Goal: Find specific page/section: Find specific page/section

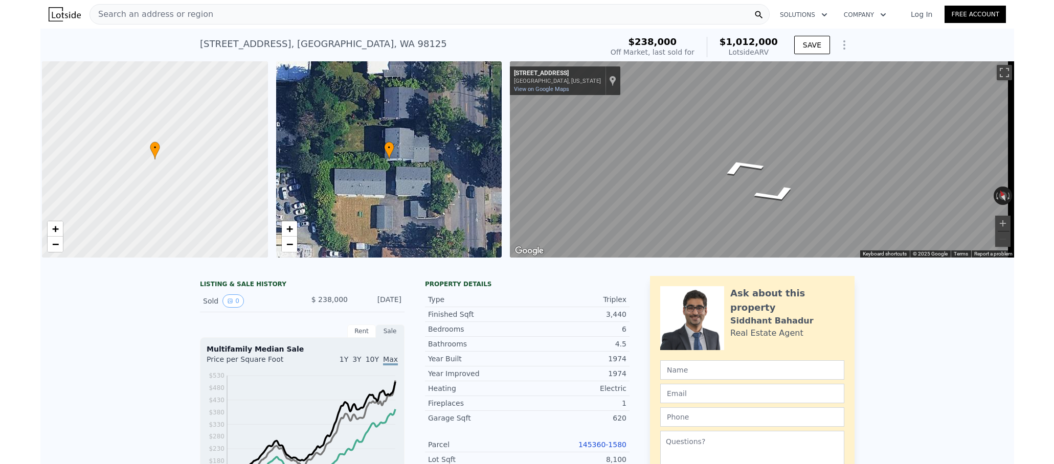
scroll to position [0, 4]
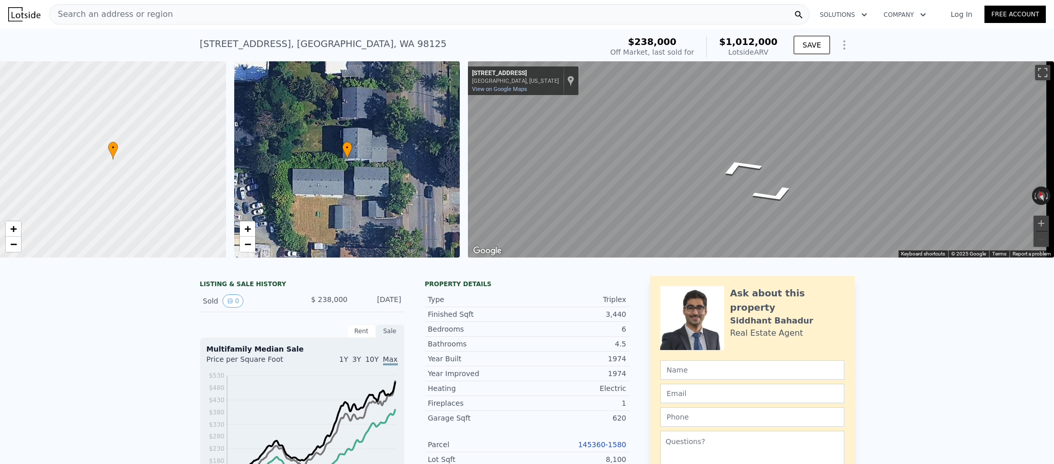
click at [246, 14] on div "Search an address or region" at bounding box center [429, 14] width 760 height 20
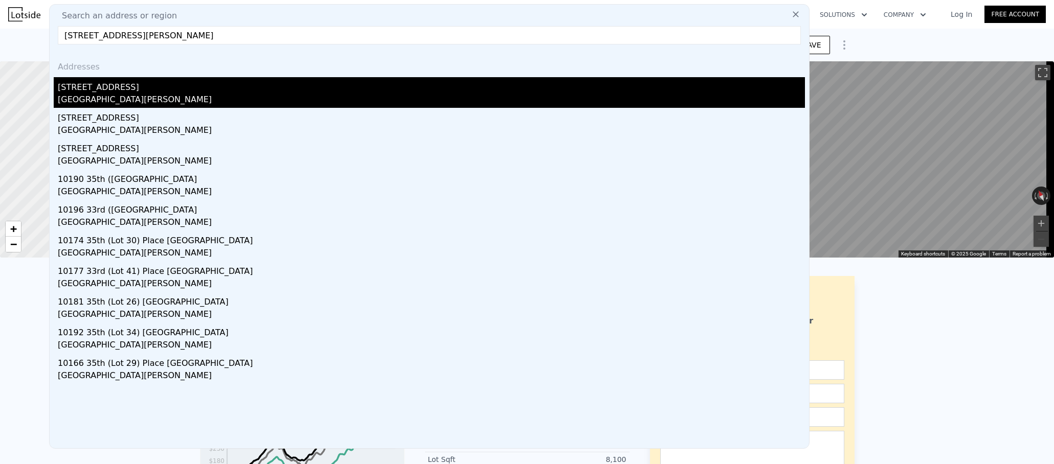
type input "[STREET_ADDRESS][PERSON_NAME]"
click at [257, 100] on div "[GEOGRAPHIC_DATA][PERSON_NAME]" at bounding box center [431, 101] width 747 height 14
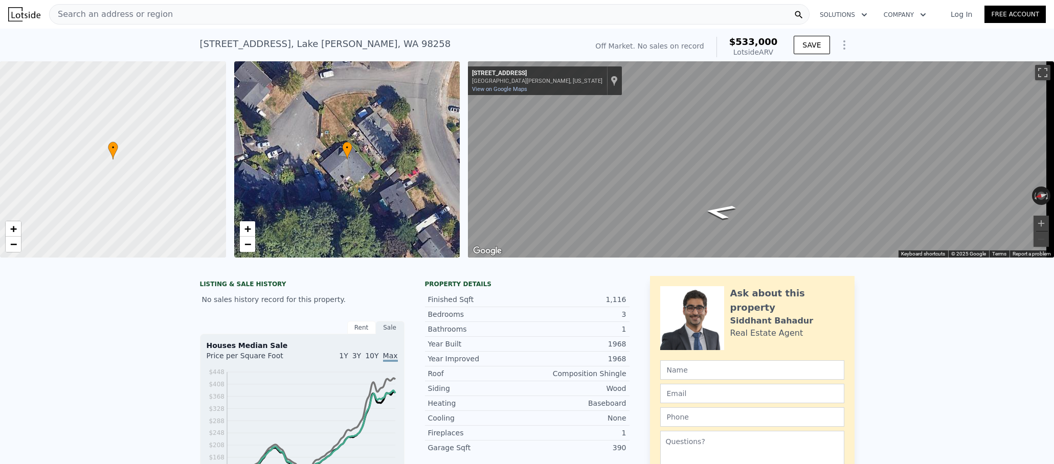
click at [303, 14] on div "Search an address or region" at bounding box center [429, 14] width 760 height 20
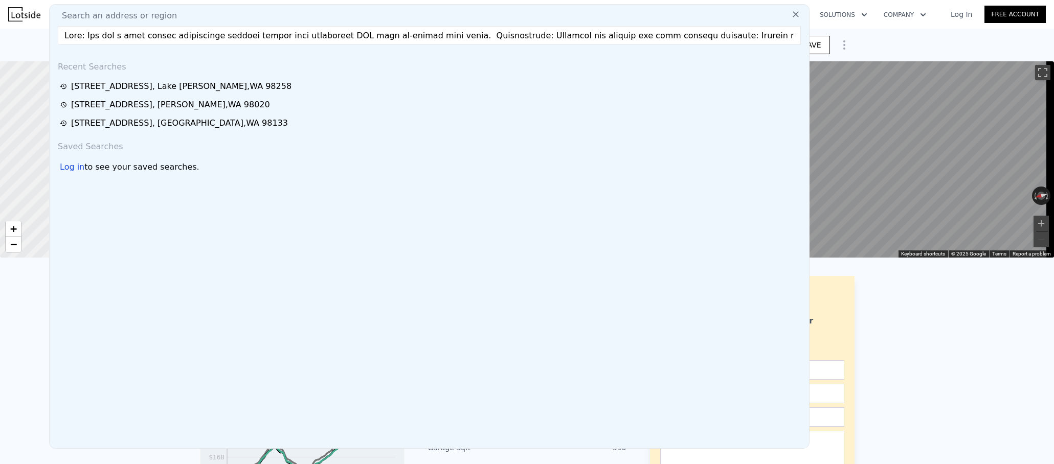
click at [309, 37] on input "text" at bounding box center [429, 35] width 743 height 18
paste input "[STREET_ADDRESS][PERSON_NAME]"
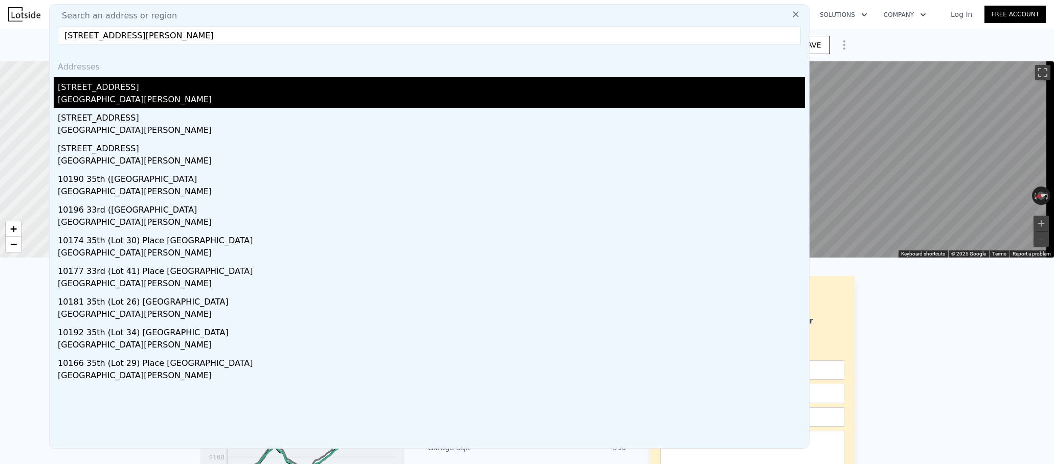
type input "[STREET_ADDRESS][PERSON_NAME]"
click at [300, 90] on div "[STREET_ADDRESS]" at bounding box center [431, 85] width 747 height 16
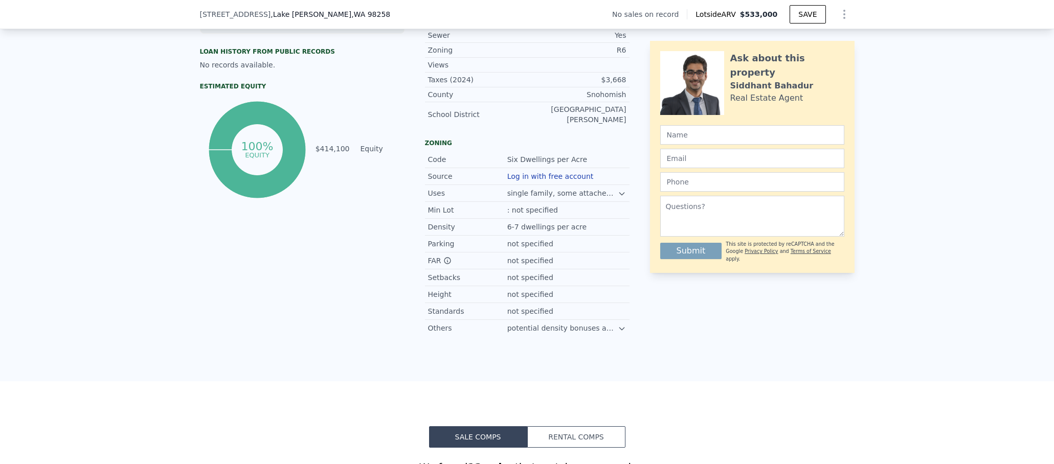
scroll to position [876, 0]
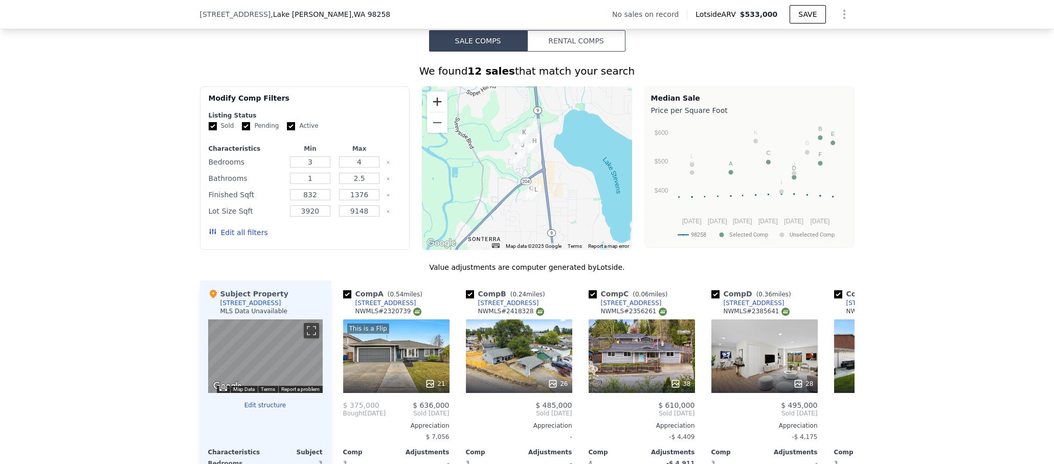
click at [440, 100] on button "Zoom in" at bounding box center [437, 102] width 20 height 20
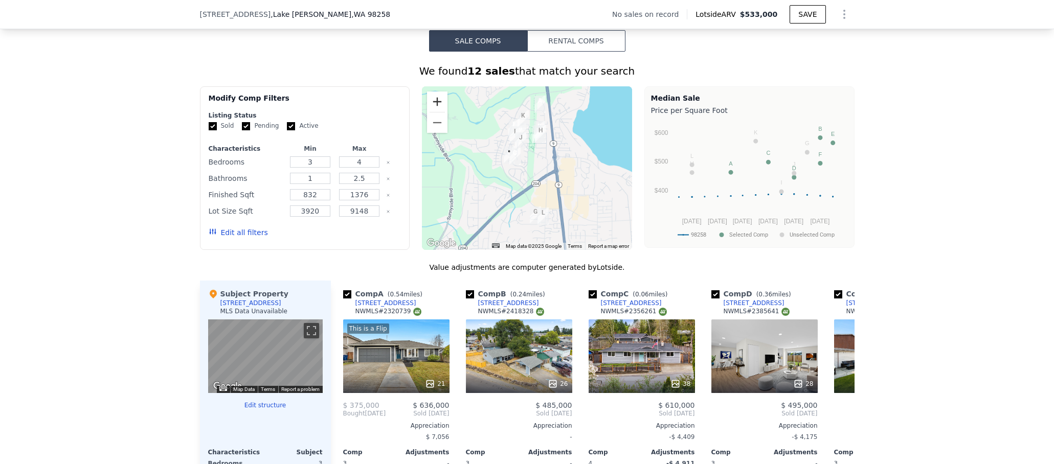
click at [440, 100] on button "Zoom in" at bounding box center [437, 102] width 20 height 20
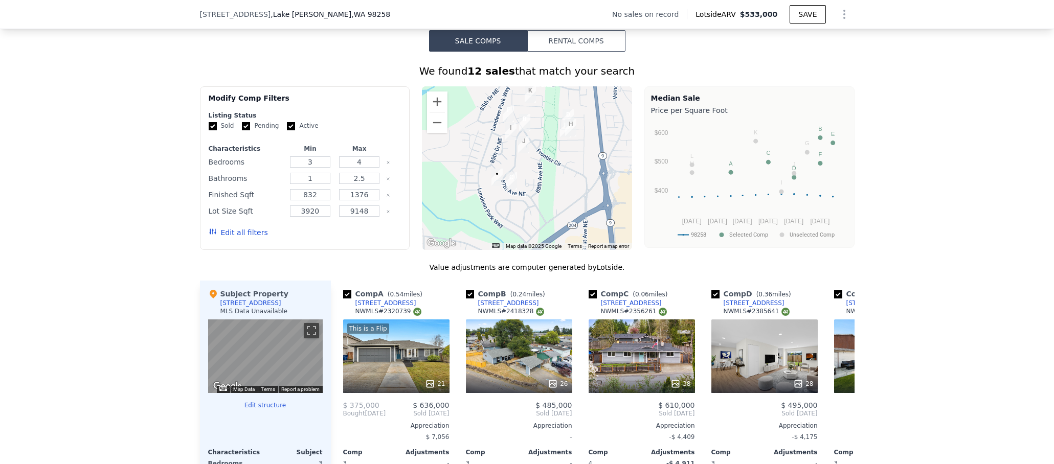
drag, startPoint x: 512, startPoint y: 133, endPoint x: 522, endPoint y: 165, distance: 33.5
click at [522, 165] on div at bounding box center [527, 168] width 210 height 164
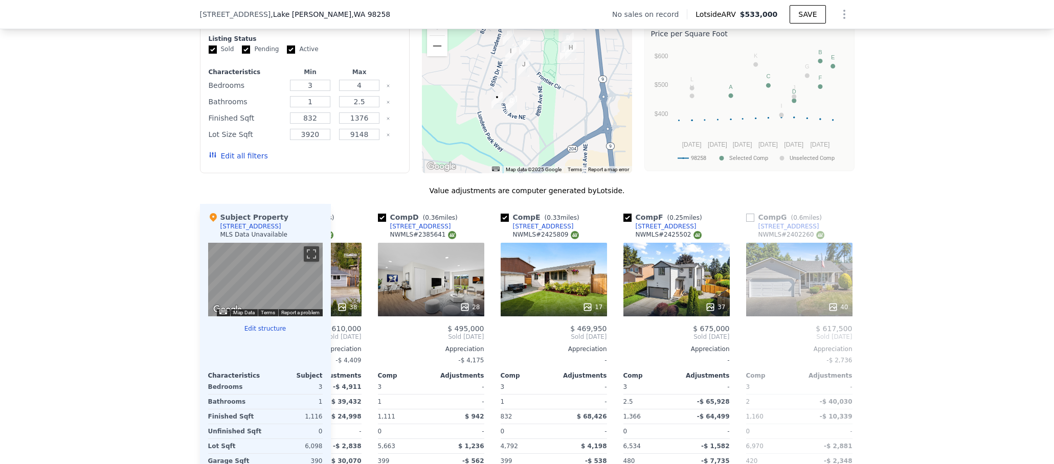
scroll to position [905, 0]
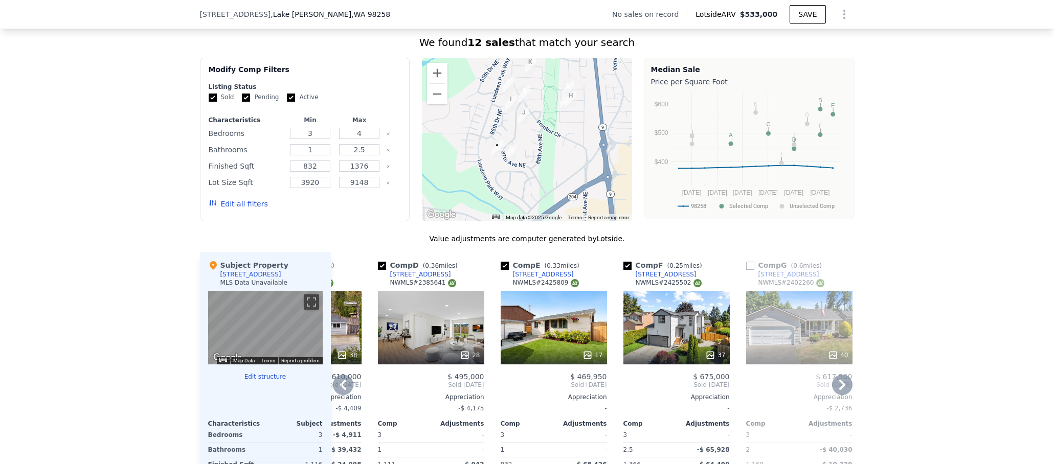
click at [691, 333] on div "37" at bounding box center [676, 328] width 106 height 74
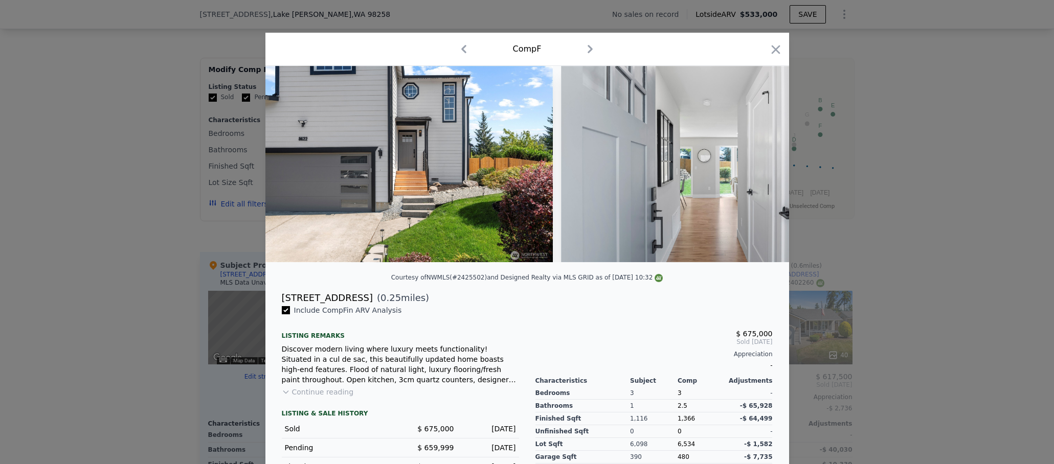
scroll to position [0, 394]
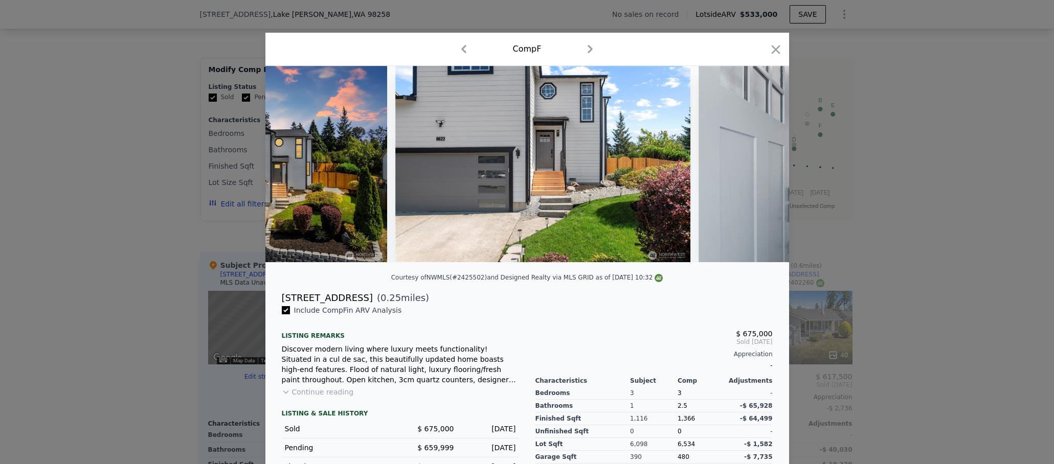
click at [780, 47] on div "Comp F" at bounding box center [527, 49] width 524 height 33
click at [776, 49] on icon "button" at bounding box center [775, 49] width 14 height 14
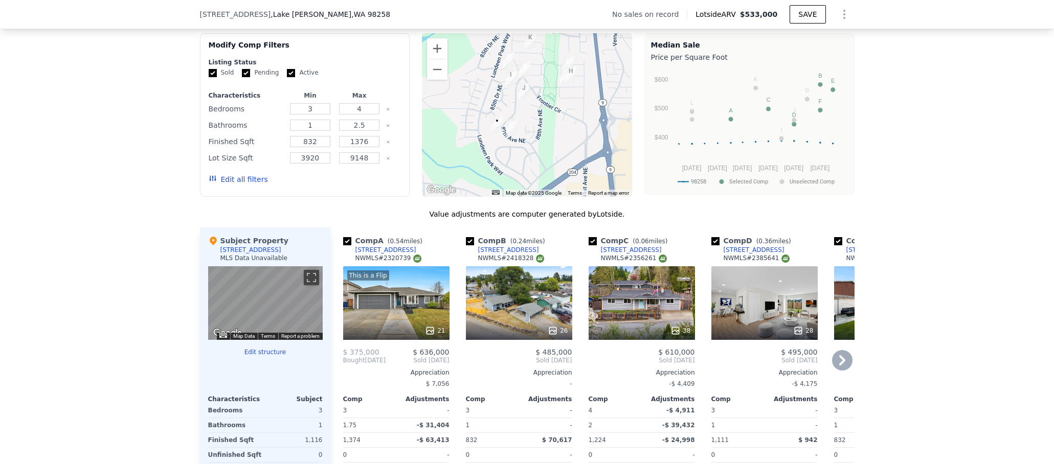
scroll to position [920, 0]
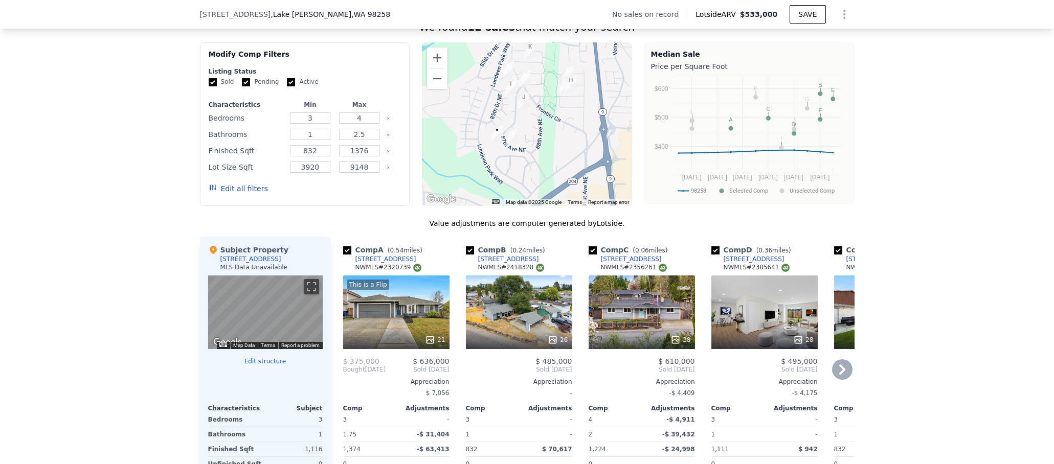
click at [498, 321] on div "26" at bounding box center [519, 313] width 106 height 74
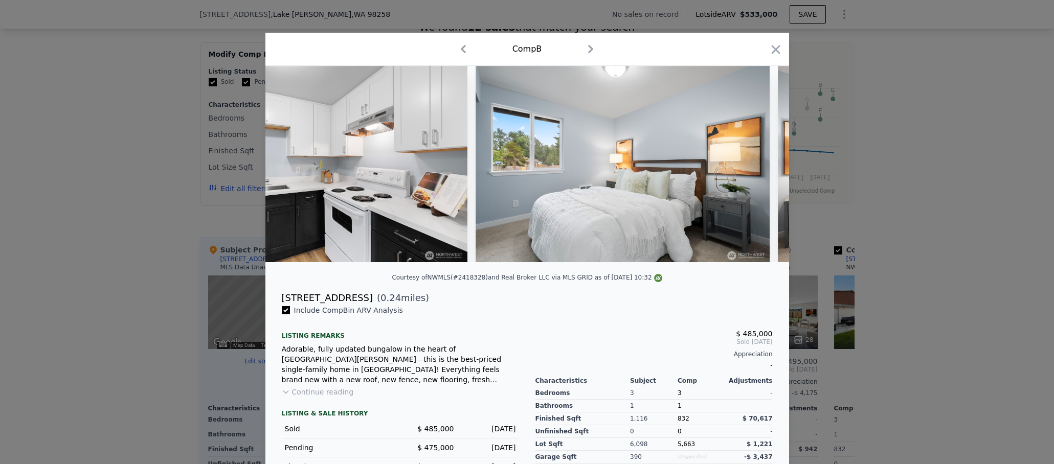
scroll to position [0, 4304]
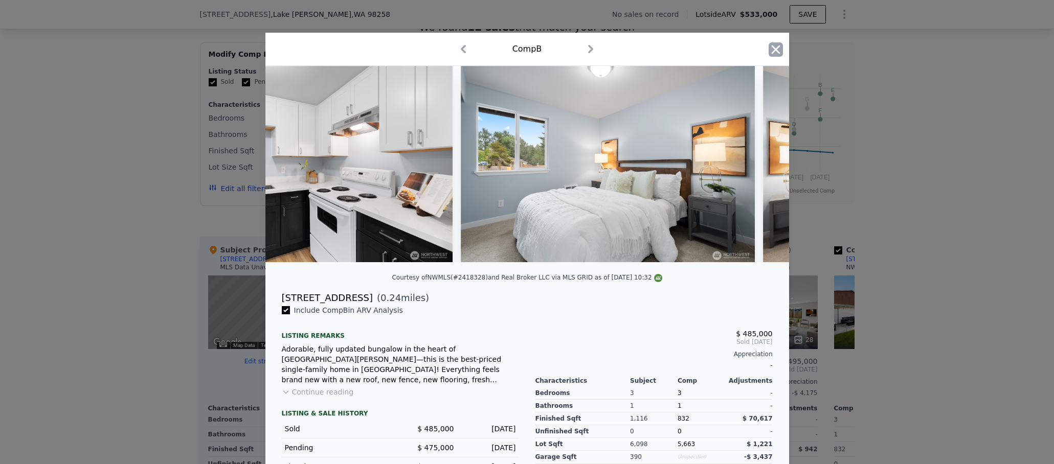
click at [774, 46] on icon "button" at bounding box center [775, 49] width 14 height 14
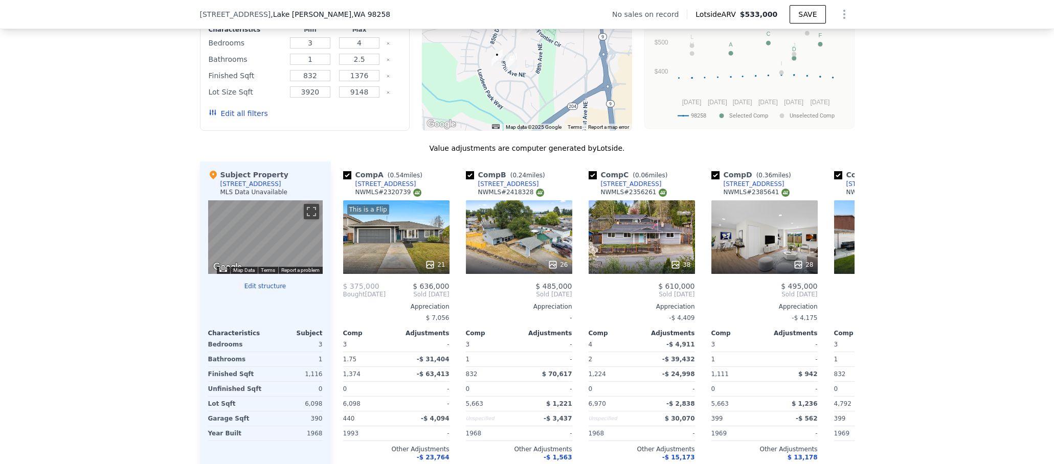
scroll to position [996, 0]
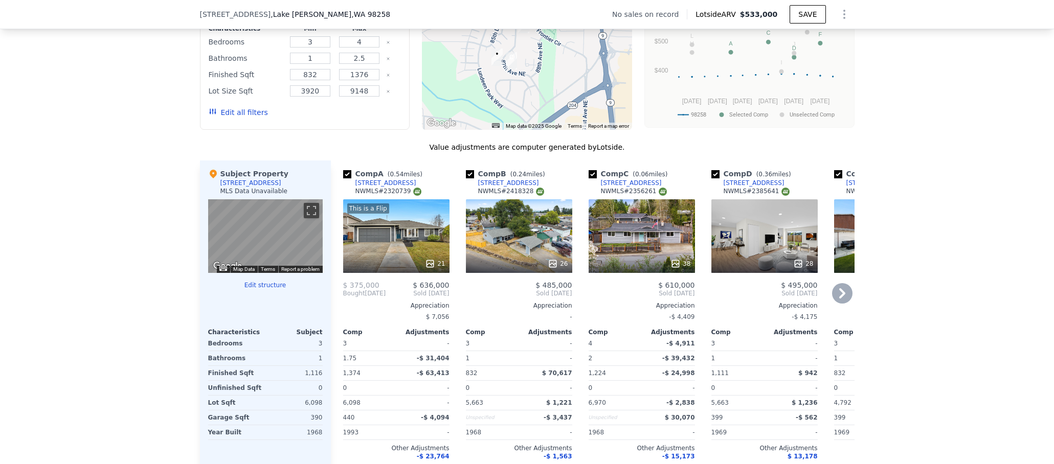
click at [769, 255] on div at bounding box center [764, 264] width 106 height 18
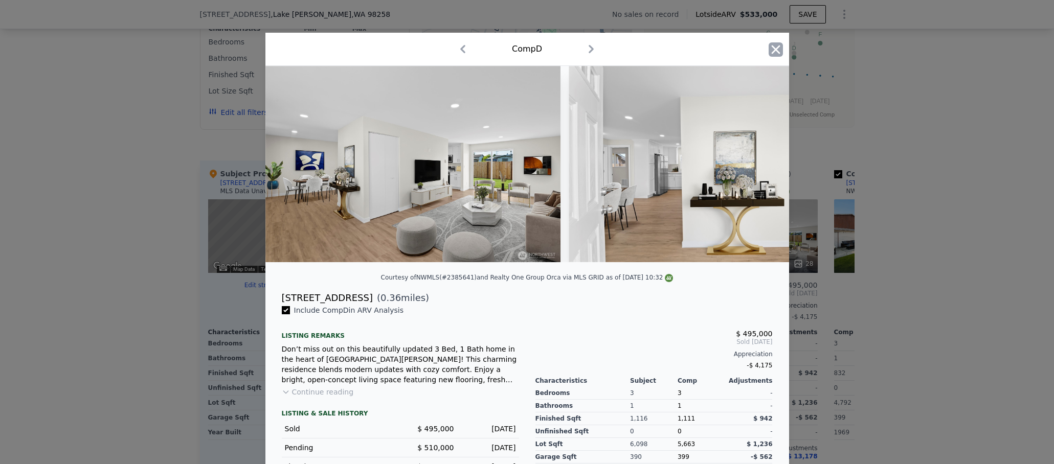
click at [776, 46] on icon "button" at bounding box center [775, 49] width 14 height 14
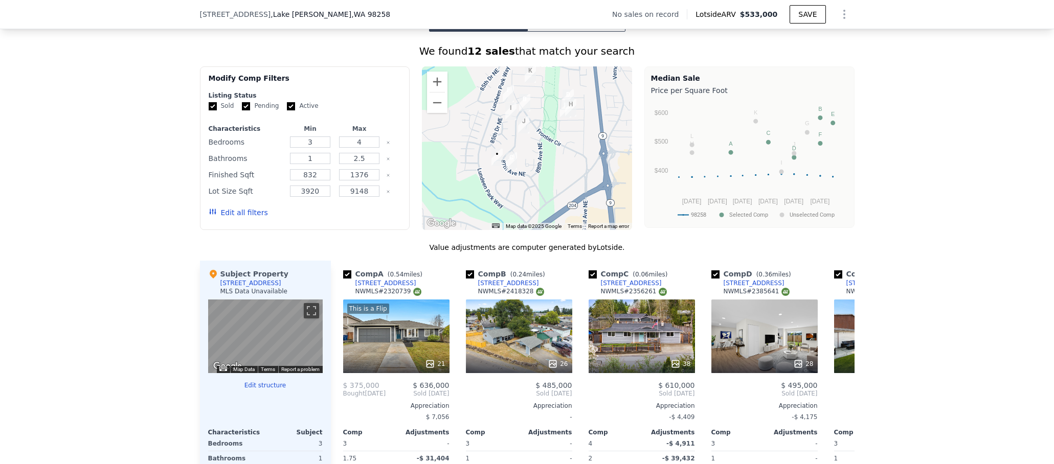
scroll to position [873, 0]
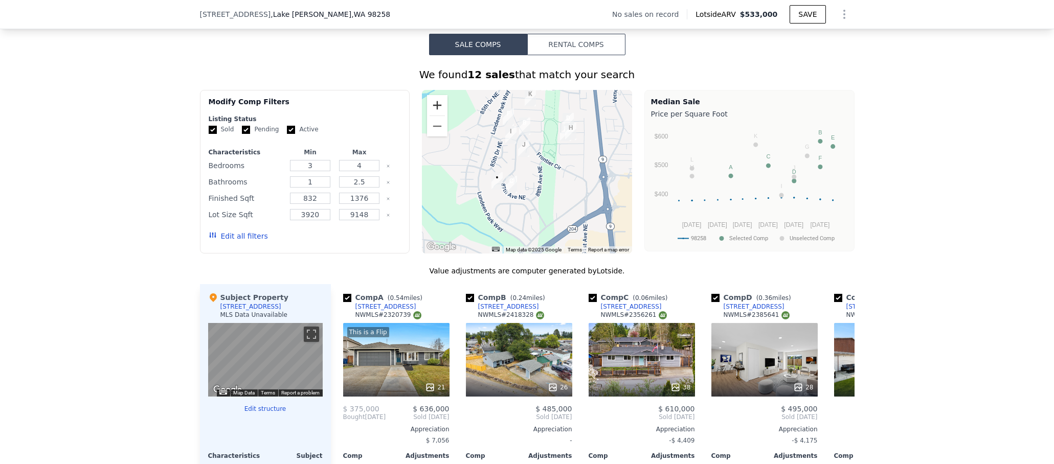
click at [439, 95] on button "Zoom in" at bounding box center [437, 105] width 20 height 20
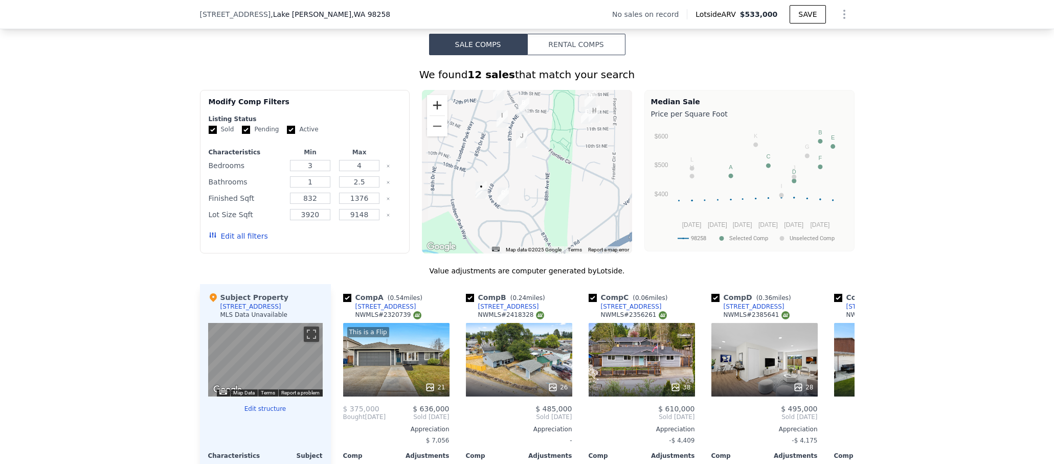
click at [440, 95] on button "Zoom in" at bounding box center [437, 105] width 20 height 20
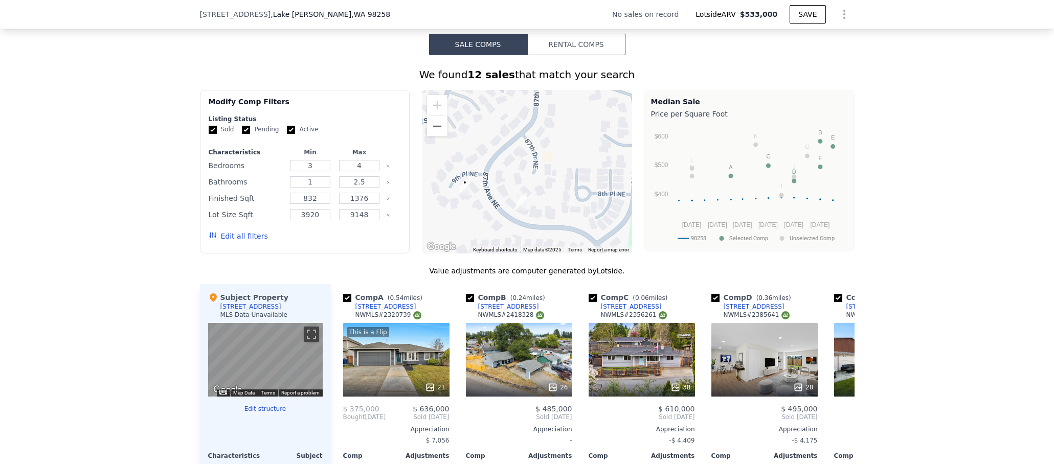
drag, startPoint x: 523, startPoint y: 145, endPoint x: 546, endPoint y: 116, distance: 37.5
click at [546, 116] on div at bounding box center [527, 172] width 210 height 164
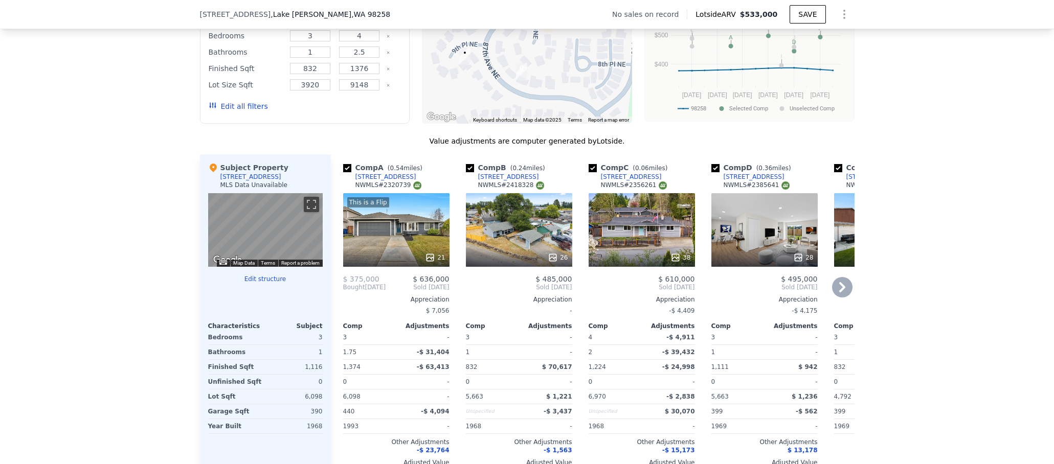
scroll to position [1016, 0]
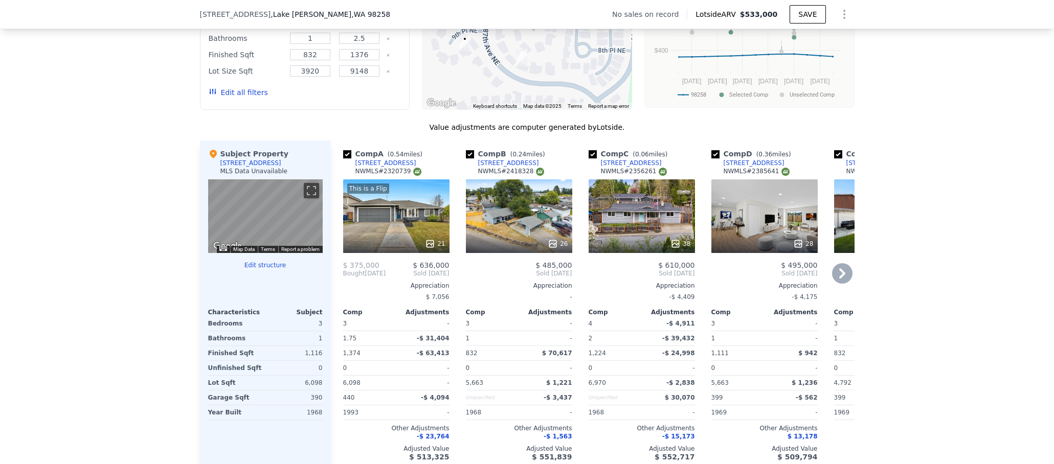
click at [651, 229] on div "38" at bounding box center [641, 216] width 106 height 74
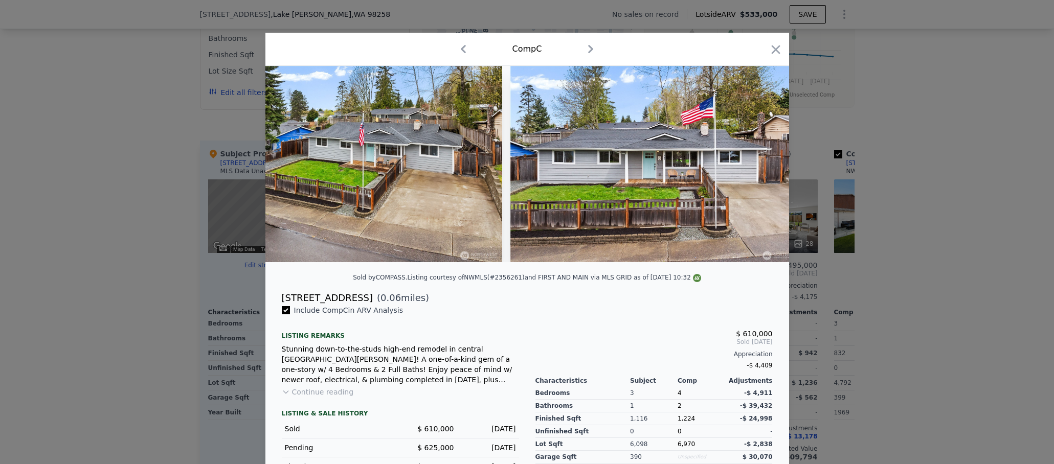
scroll to position [0, 8806]
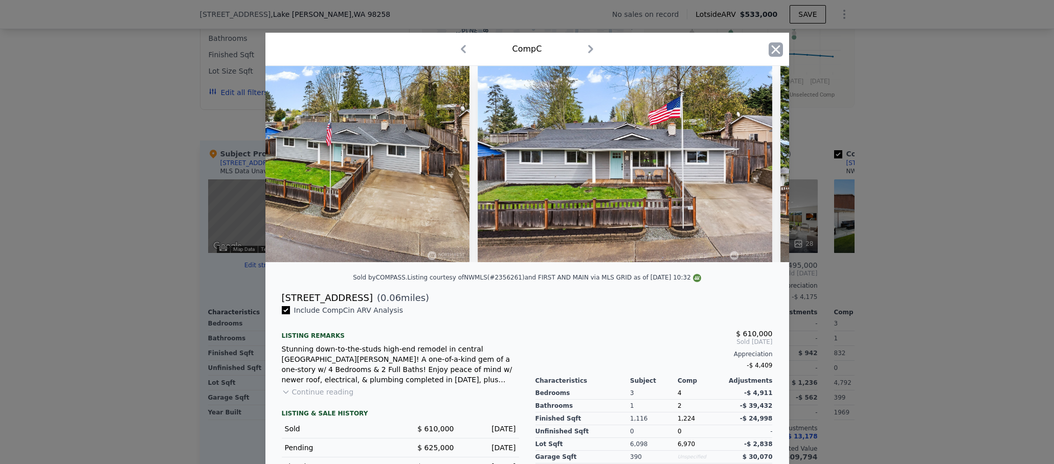
click at [777, 53] on icon "button" at bounding box center [775, 49] width 14 height 14
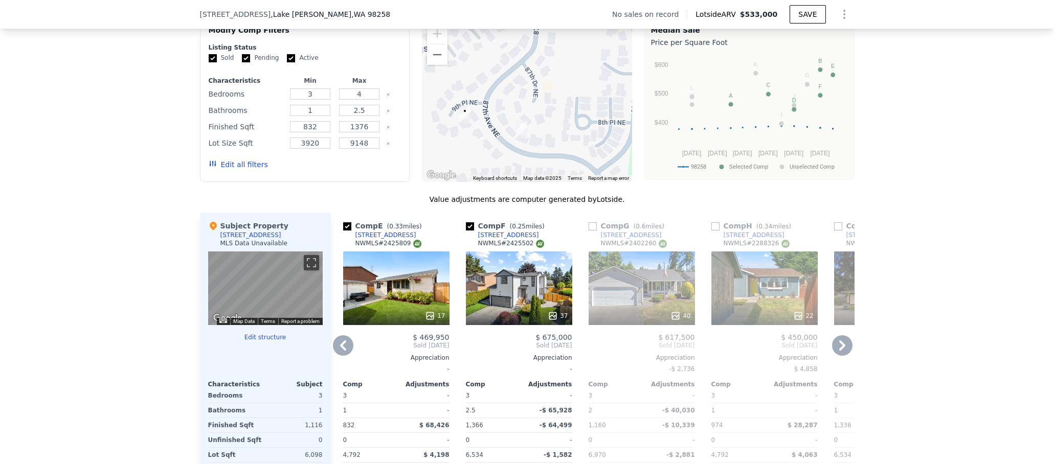
scroll to position [846, 0]
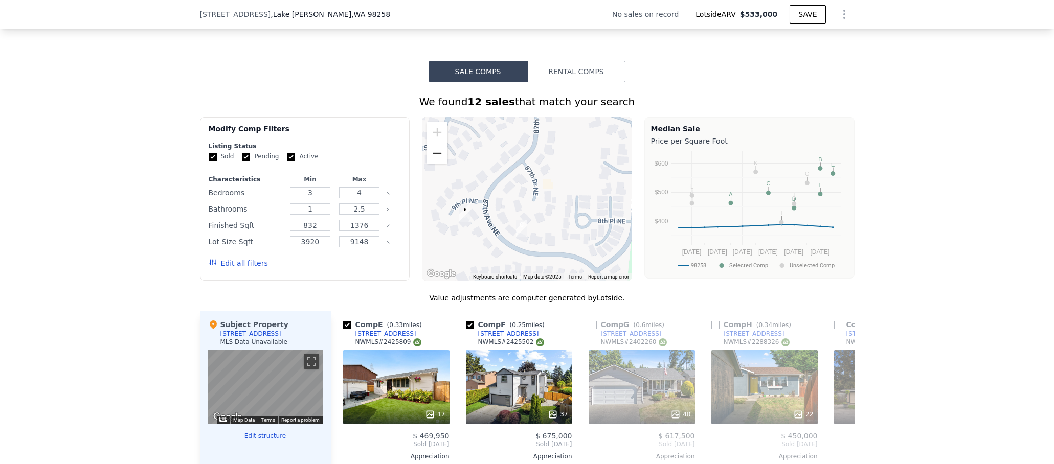
click at [437, 147] on button "Zoom out" at bounding box center [437, 153] width 20 height 20
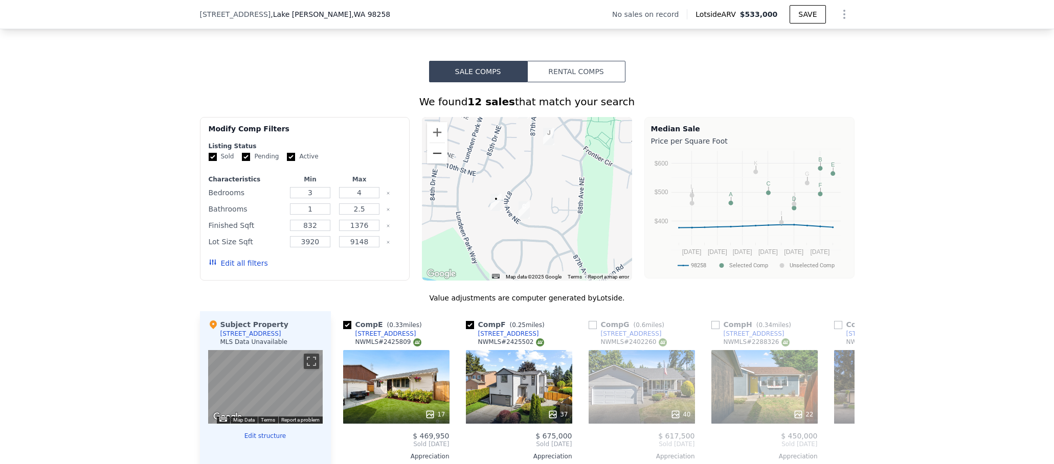
click at [437, 147] on button "Zoom out" at bounding box center [437, 153] width 20 height 20
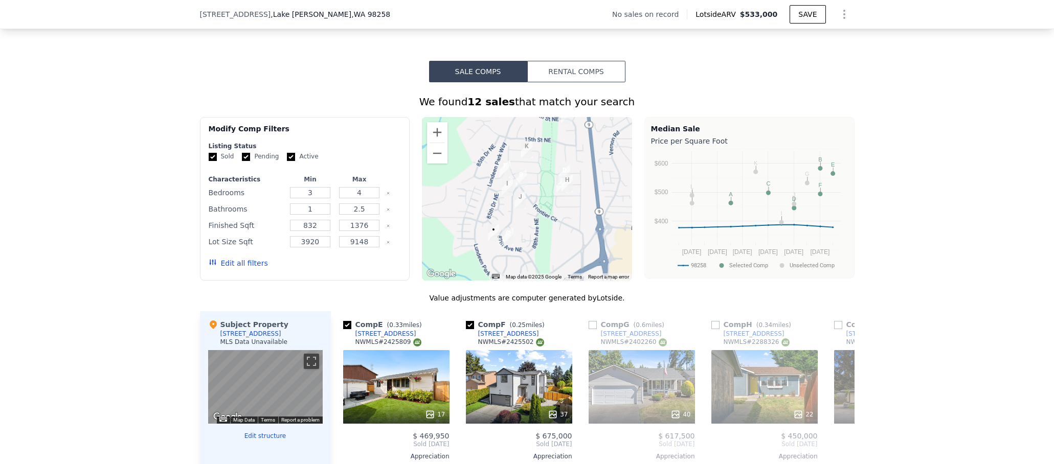
drag, startPoint x: 509, startPoint y: 162, endPoint x: 491, endPoint y: 198, distance: 40.2
click at [491, 198] on div at bounding box center [527, 199] width 210 height 164
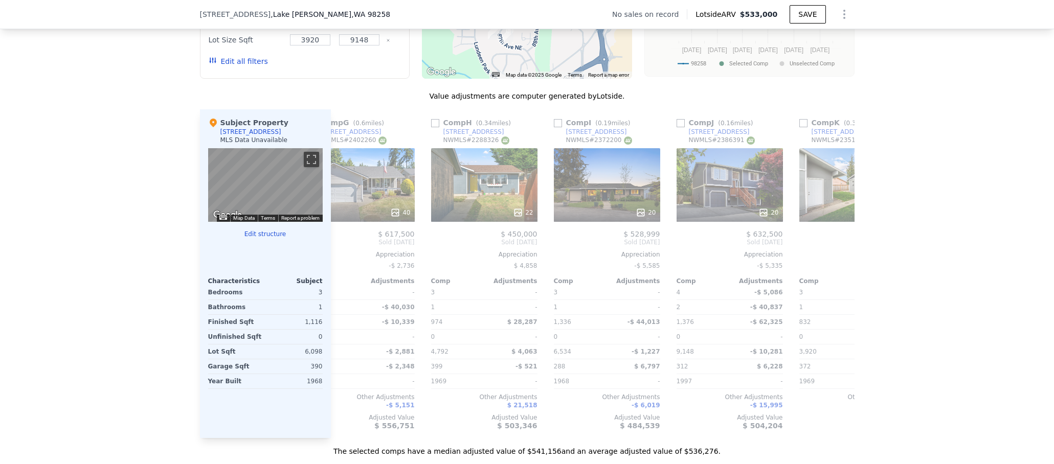
scroll to position [0, 783]
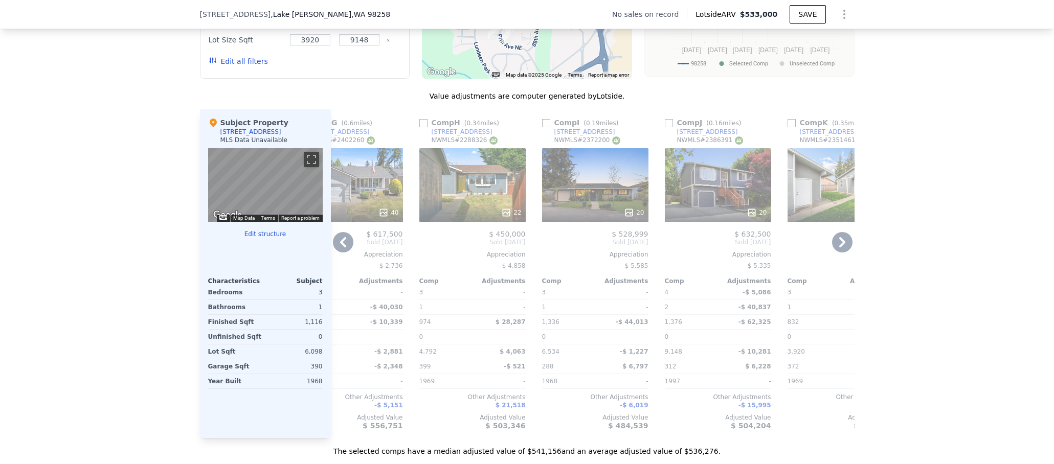
click at [687, 189] on div "20" at bounding box center [718, 185] width 106 height 74
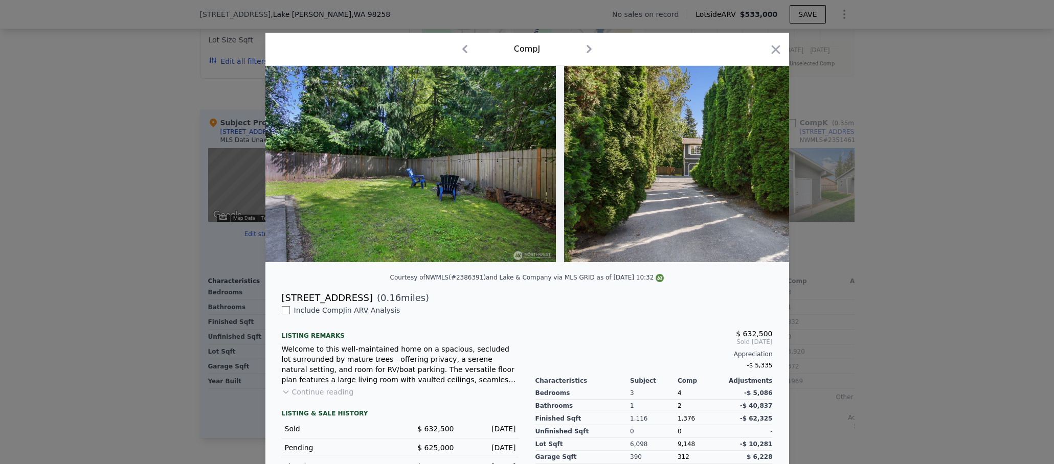
scroll to position [0, 5470]
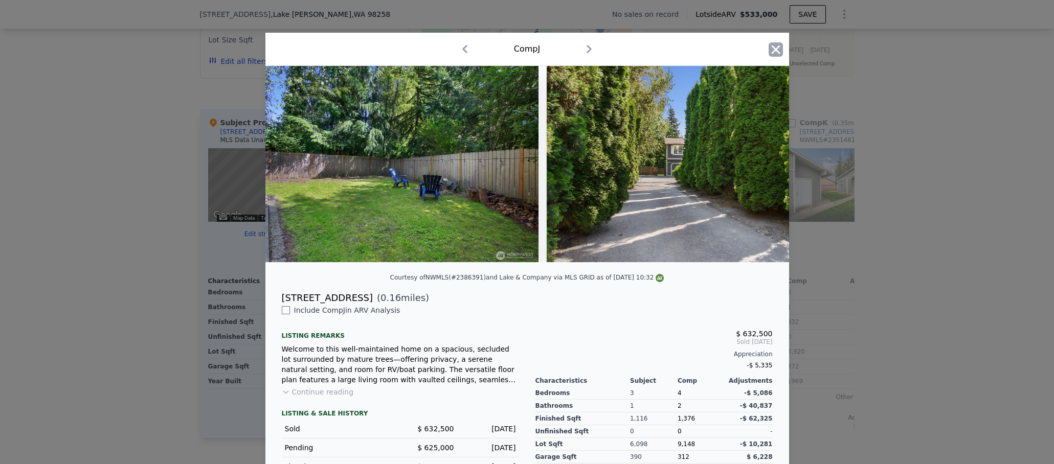
click at [774, 46] on icon "button" at bounding box center [775, 49] width 9 height 9
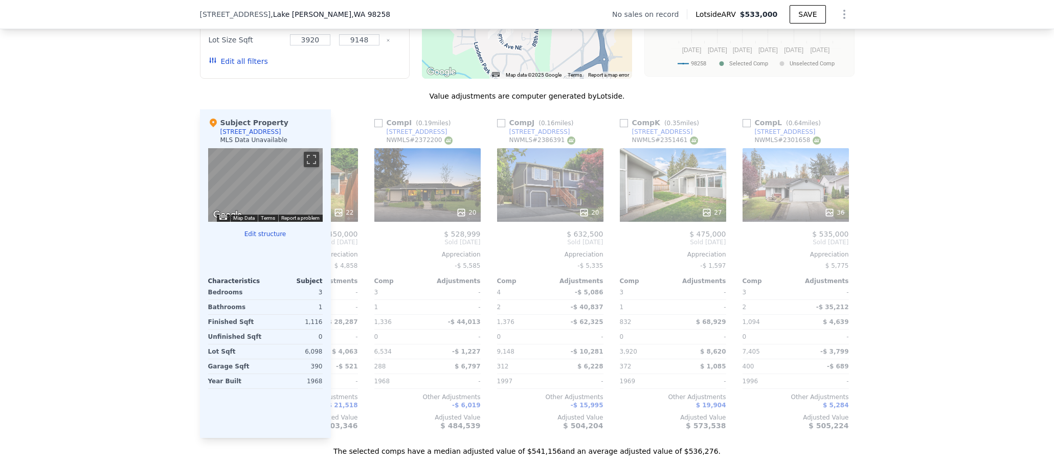
scroll to position [0, 973]
